Goal: Navigation & Orientation: Find specific page/section

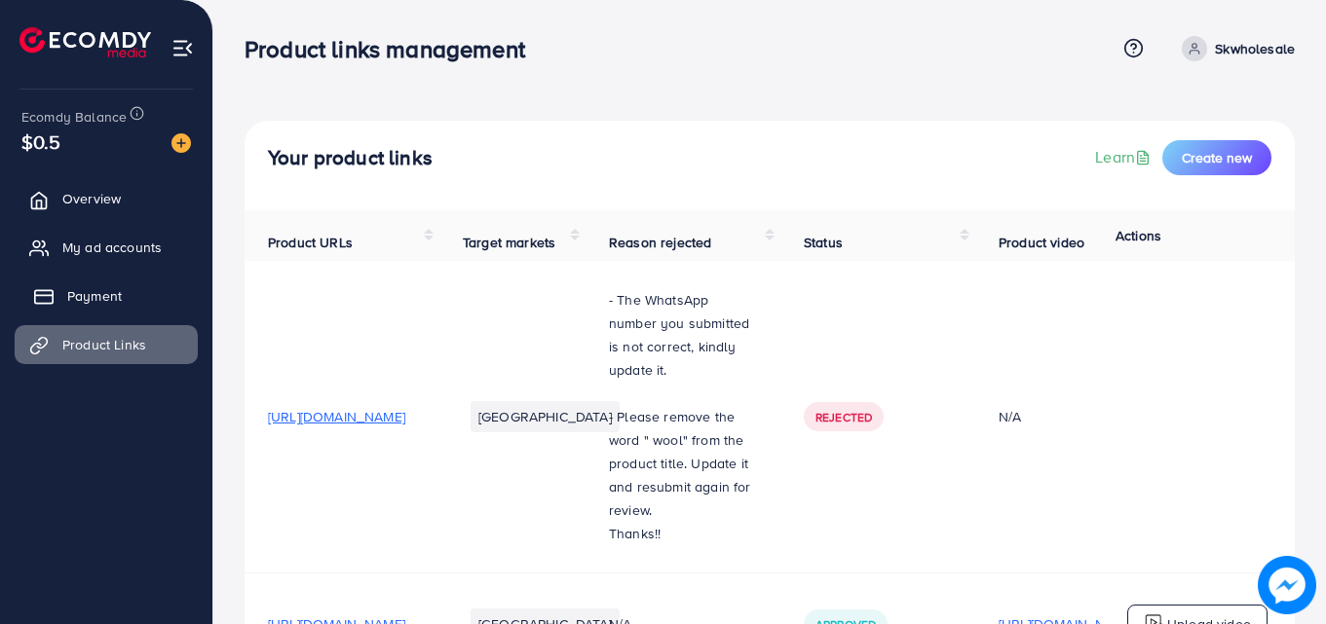
click at [90, 284] on link "Payment" at bounding box center [106, 296] width 183 height 39
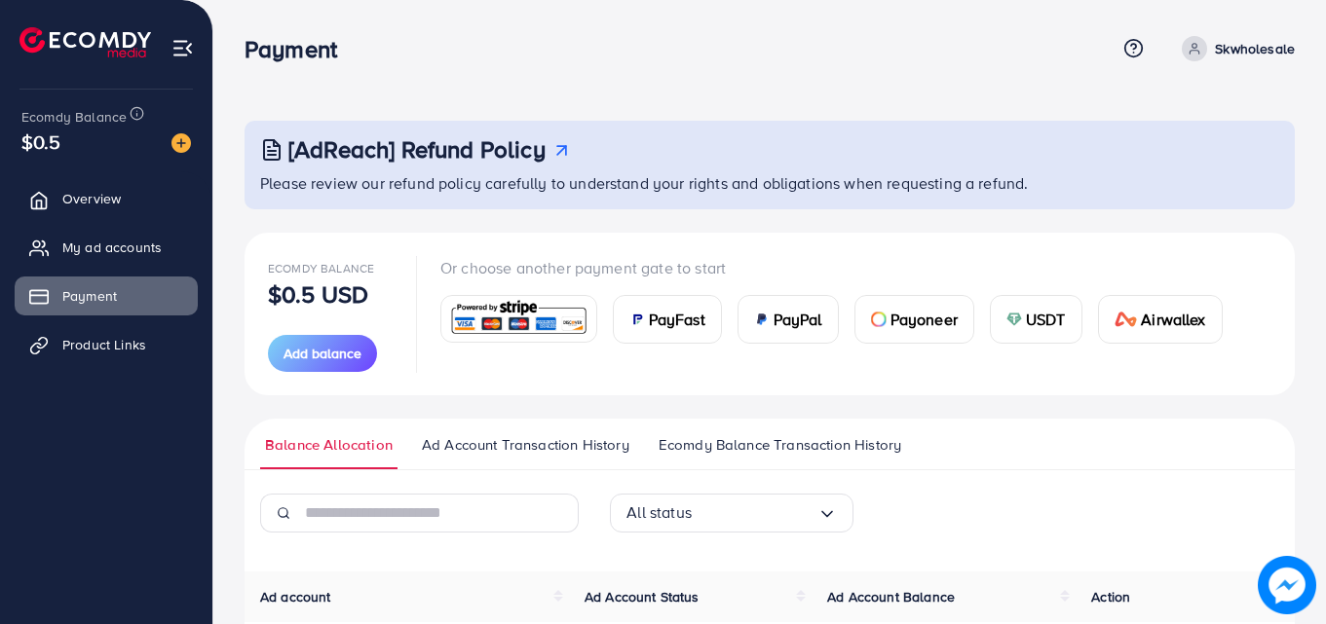
scroll to position [217, 0]
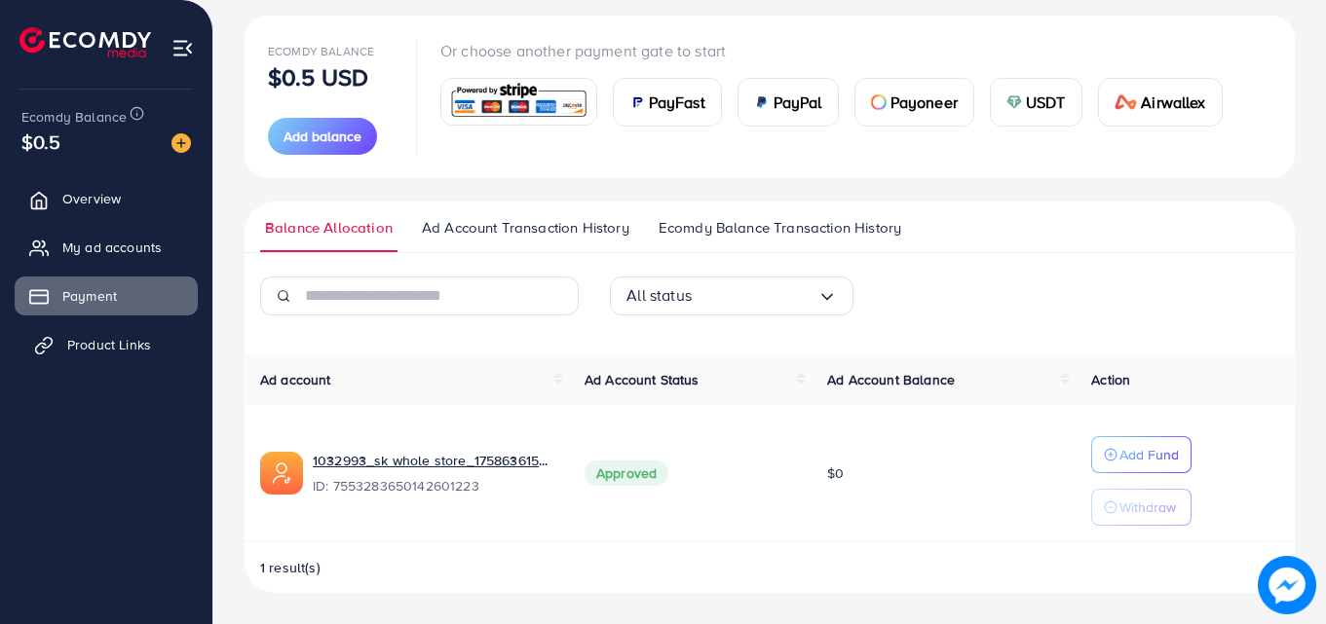
click at [28, 355] on link "Product Links" at bounding box center [106, 344] width 183 height 39
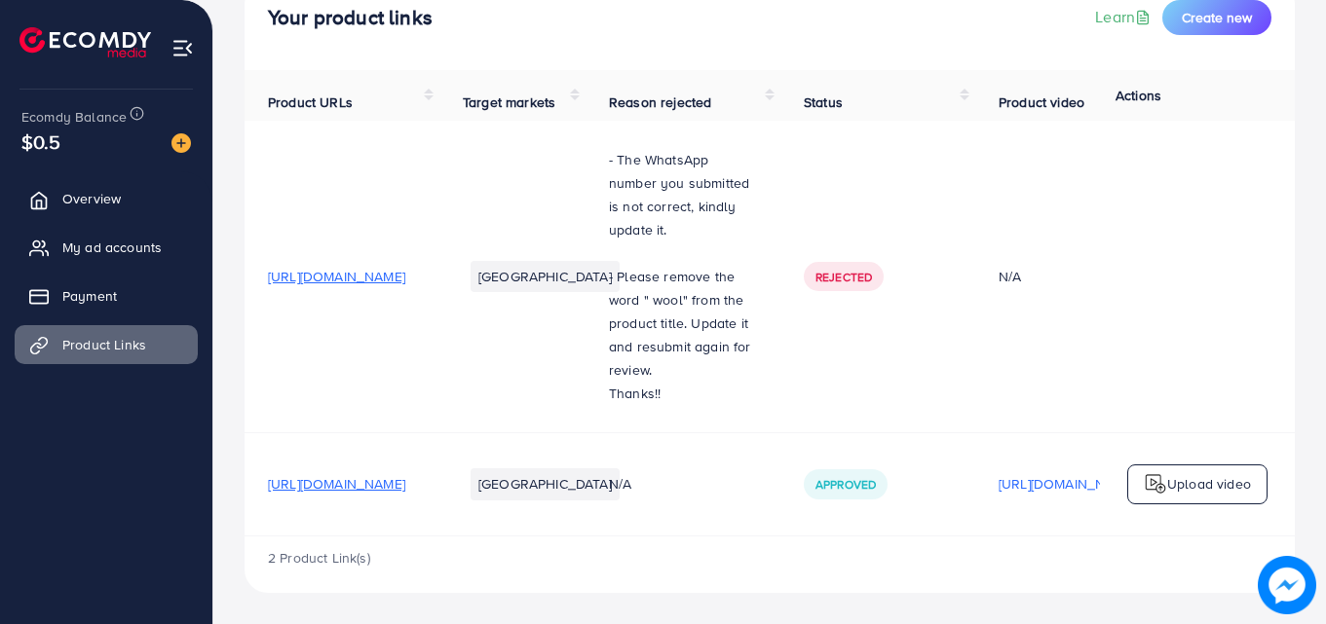
scroll to position [151, 0]
